Goal: Task Accomplishment & Management: Complete application form

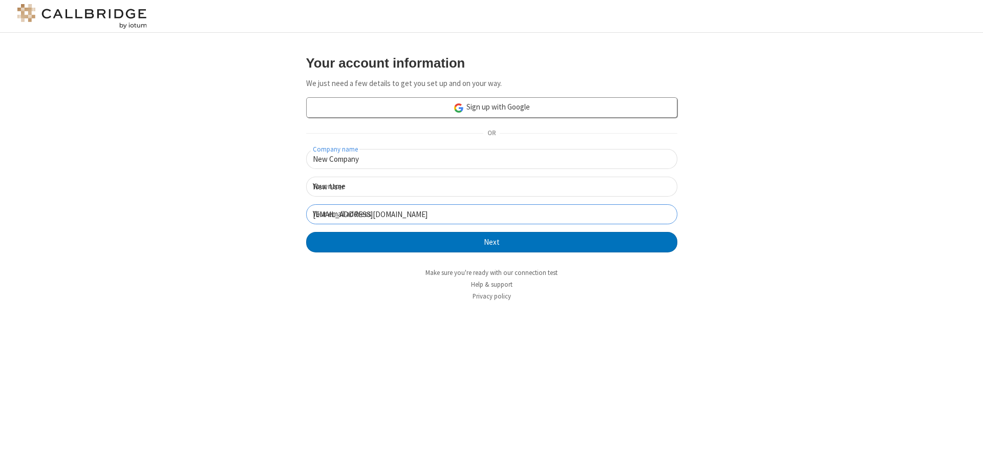
click button "Next" at bounding box center [491, 242] width 371 height 20
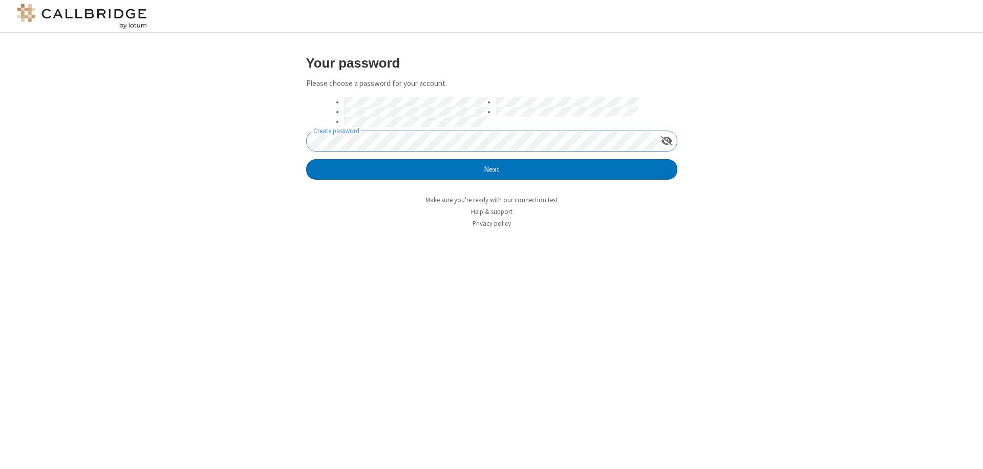
click button "Next" at bounding box center [491, 169] width 371 height 20
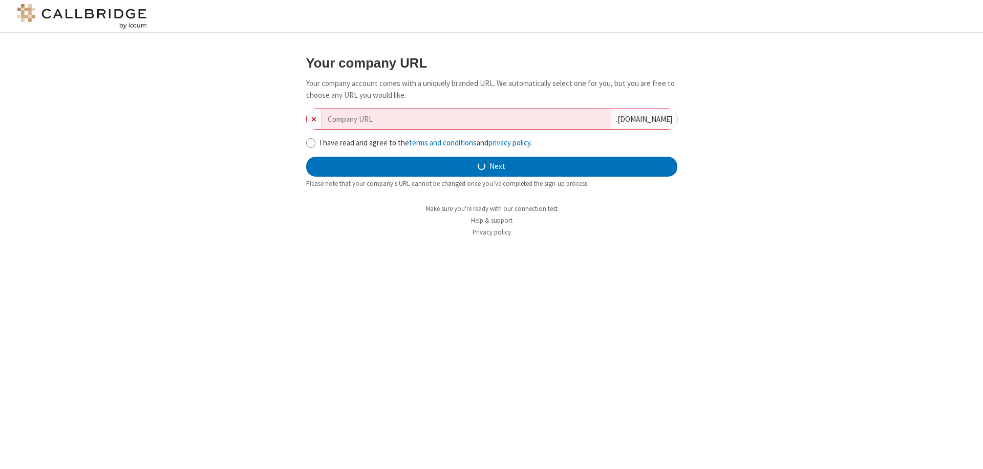
type input "new-company-neutral-20641"
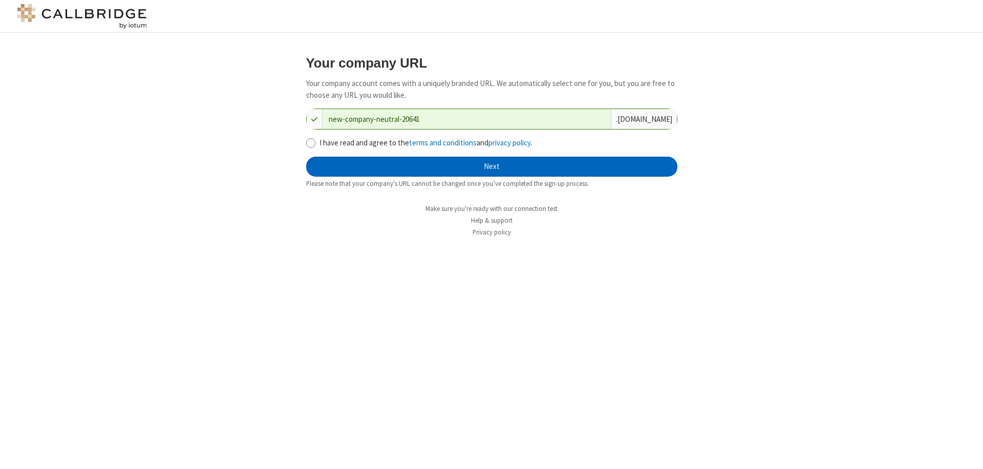
click at [492, 166] on button "Next" at bounding box center [491, 167] width 371 height 20
